Goal: Transaction & Acquisition: Purchase product/service

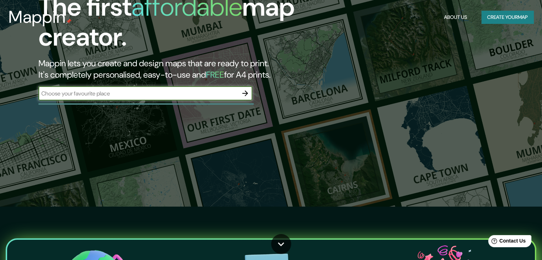
scroll to position [63, 0]
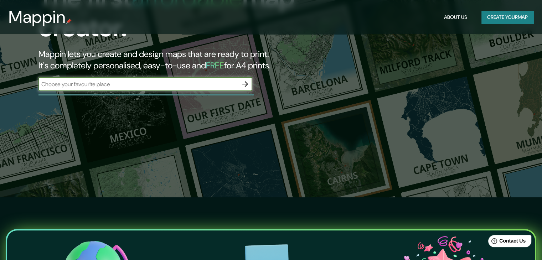
drag, startPoint x: 233, startPoint y: 61, endPoint x: 235, endPoint y: 67, distance: 6.4
click at [224, 64] on h5 "FREE" at bounding box center [215, 65] width 18 height 11
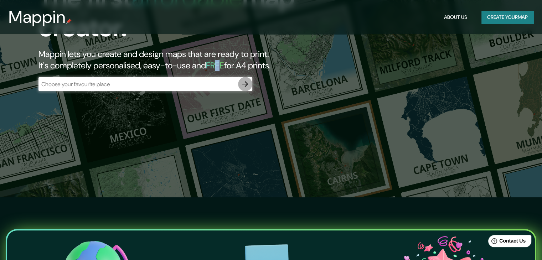
click at [246, 84] on icon "button" at bounding box center [245, 84] width 6 height 6
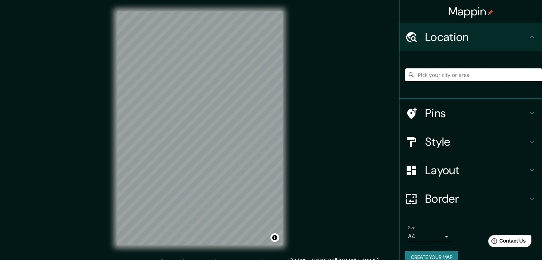
click at [448, 73] on input "Pick your city or area" at bounding box center [473, 74] width 137 height 13
click at [423, 77] on input "Piura, [GEOGRAPHIC_DATA], [GEOGRAPHIC_DATA]" at bounding box center [473, 74] width 137 height 13
click at [443, 77] on input "Piura, [GEOGRAPHIC_DATA], [GEOGRAPHIC_DATA]" at bounding box center [473, 74] width 137 height 13
drag, startPoint x: 503, startPoint y: 75, endPoint x: 430, endPoint y: 77, distance: 73.5
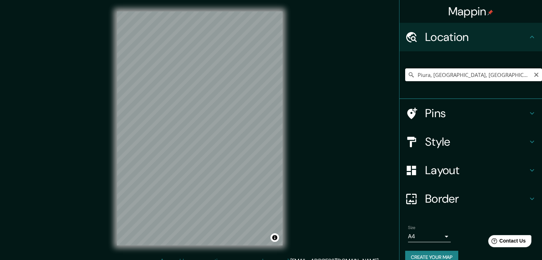
click at [430, 77] on input "Piura, [GEOGRAPHIC_DATA], [GEOGRAPHIC_DATA]" at bounding box center [473, 74] width 137 height 13
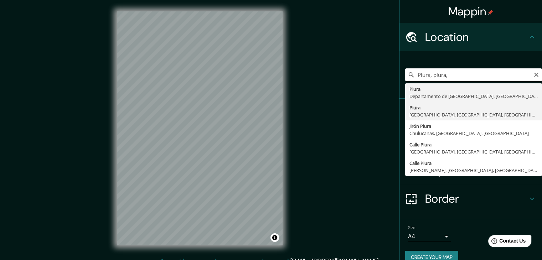
type input "Piura, [GEOGRAPHIC_DATA], [GEOGRAPHIC_DATA], [GEOGRAPHIC_DATA]"
